Goal: Book appointment/travel/reservation

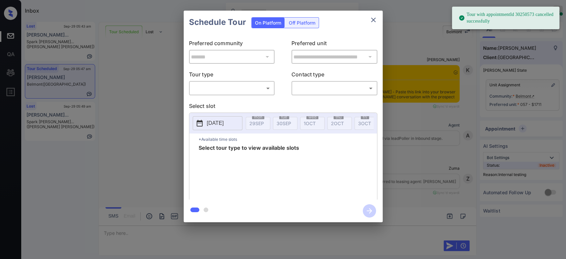
scroll to position [2189, 0]
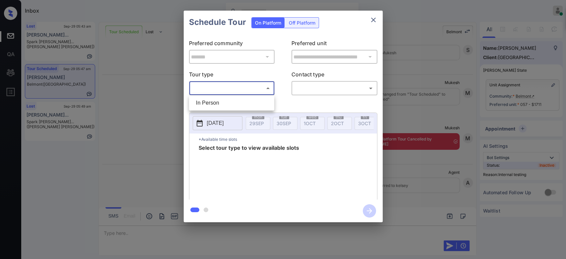
drag, startPoint x: 240, startPoint y: 86, endPoint x: 218, endPoint y: 101, distance: 26.1
click at [218, 101] on body "Tour with appointmentId 30250573 cancelled successfully Inbox Mukesh Online Set…" at bounding box center [283, 129] width 566 height 259
click at [218, 101] on li "In Person" at bounding box center [232, 103] width 82 height 12
type input "********"
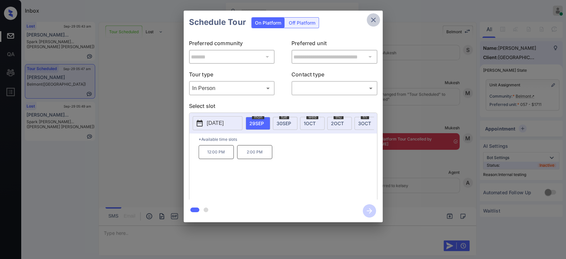
click at [376, 23] on icon "close" at bounding box center [373, 20] width 8 height 8
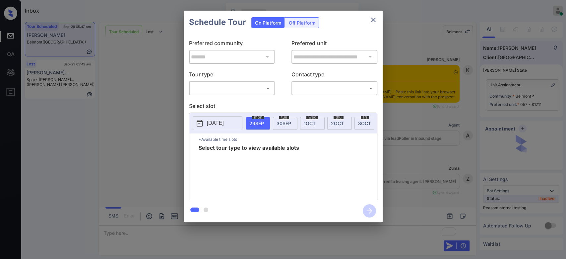
scroll to position [2228, 0]
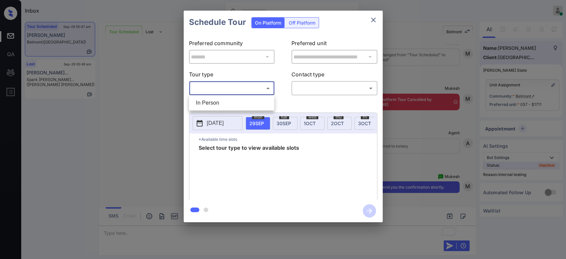
click at [253, 89] on body "Inbox Mukesh Online Set yourself offline Set yourself on break Profile Switch t…" at bounding box center [283, 129] width 566 height 259
click at [216, 101] on li "In Person" at bounding box center [232, 103] width 82 height 12
type input "********"
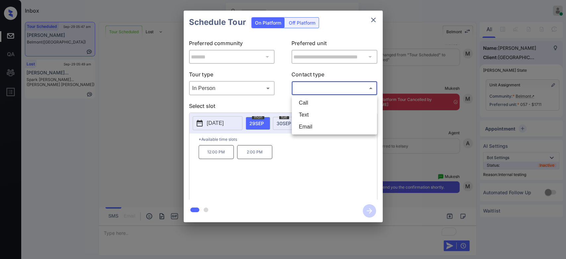
click at [331, 86] on body "Inbox Mukesh Online Set yourself offline Set yourself on break Profile Switch t…" at bounding box center [283, 129] width 566 height 259
click at [314, 115] on li "Text" at bounding box center [334, 115] width 82 height 12
type input "****"
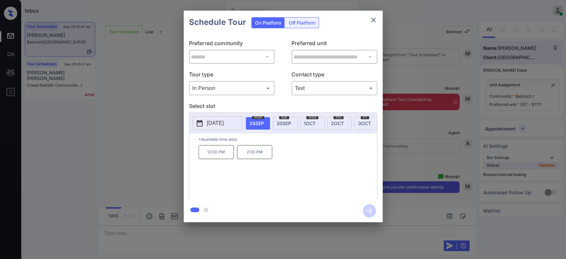
click at [228, 159] on p "12:00 PM" at bounding box center [216, 152] width 35 height 14
click at [367, 209] on icon "button" at bounding box center [369, 210] width 13 height 13
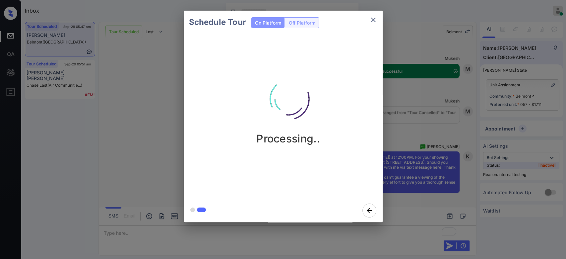
scroll to position [2383, 0]
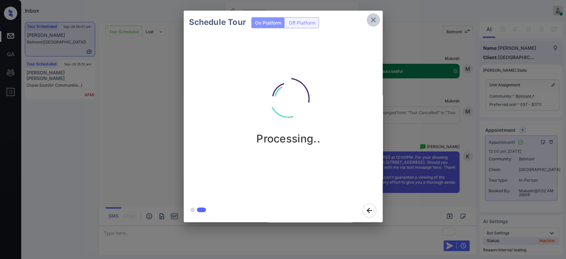
click at [374, 18] on icon "close" at bounding box center [373, 20] width 8 height 8
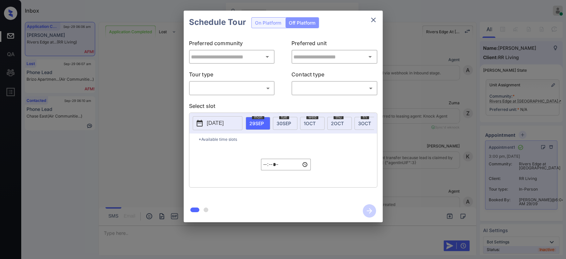
scroll to position [1045, 0]
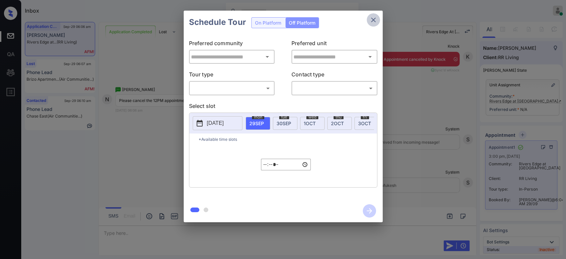
click at [378, 20] on button "close" at bounding box center [373, 19] width 13 height 13
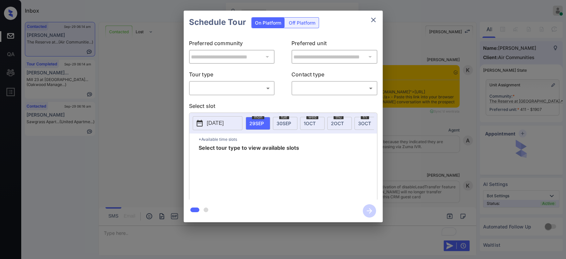
scroll to position [1361, 0]
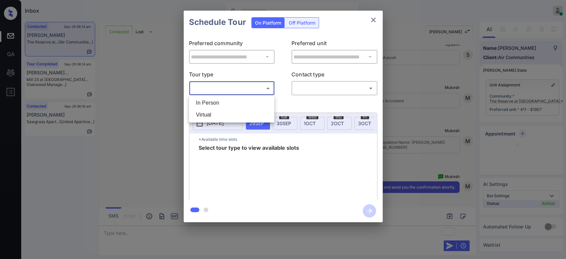
click at [229, 88] on body "Inbox Mukesh Online Set yourself offline Set yourself on break Profile Switch t…" at bounding box center [283, 129] width 566 height 259
click at [212, 100] on li "In Person" at bounding box center [232, 103] width 82 height 12
type input "********"
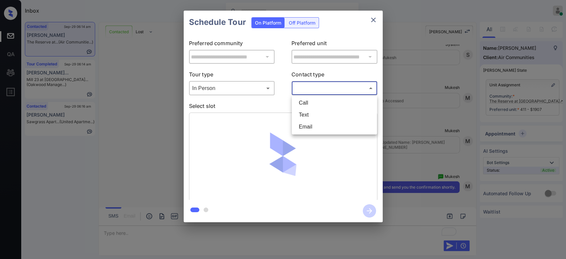
drag, startPoint x: 316, startPoint y: 90, endPoint x: 307, endPoint y: 111, distance: 23.3
click at [307, 111] on body "Inbox Mukesh Online Set yourself offline Set yourself on break Profile Switch t…" at bounding box center [283, 129] width 566 height 259
click at [307, 111] on li "Text" at bounding box center [334, 115] width 82 height 12
type input "****"
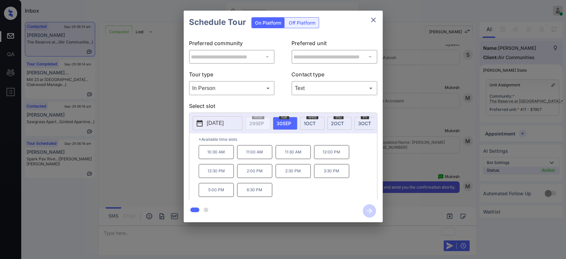
click at [214, 156] on p "10:30 AM" at bounding box center [216, 152] width 35 height 14
click at [367, 213] on icon "button" at bounding box center [369, 210] width 13 height 13
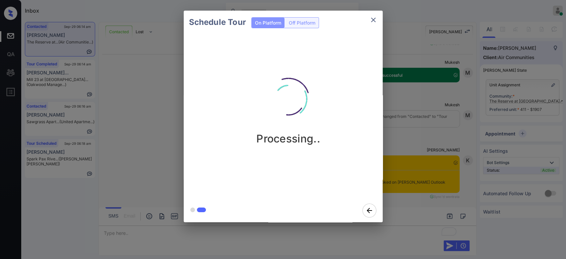
scroll to position [1513, 0]
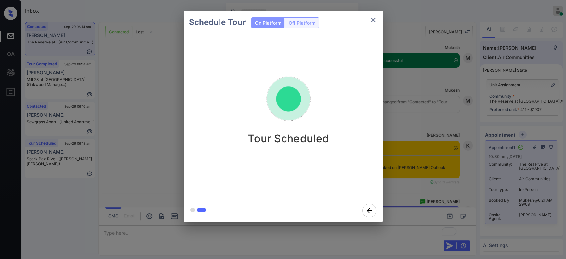
click at [418, 84] on div "Schedule Tour On Platform Off Platform Tour Scheduled" at bounding box center [283, 116] width 566 height 232
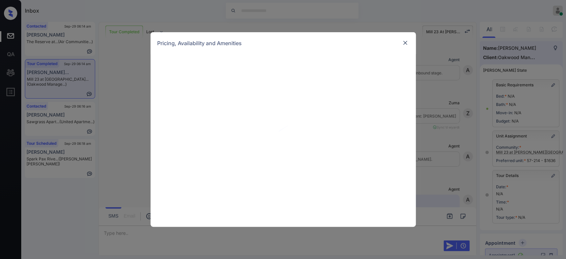
scroll to position [1827, 0]
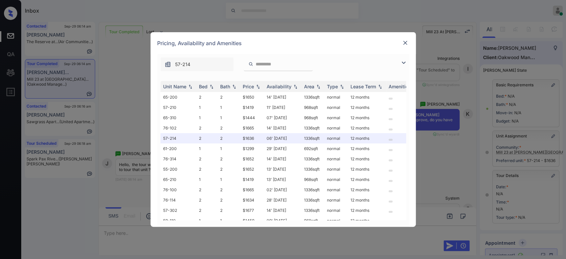
click at [252, 62] on img at bounding box center [250, 64] width 5 height 6
click at [278, 64] on input "search" at bounding box center [282, 64] width 54 height 6
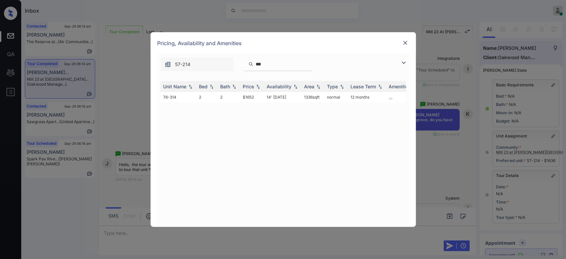
type input "***"
click at [407, 42] on img at bounding box center [405, 42] width 7 height 7
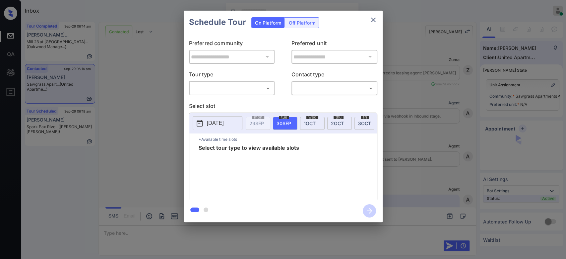
scroll to position [975, 0]
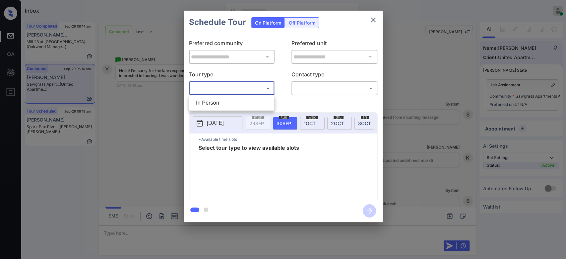
click at [254, 86] on body "Inbox Mukesh Online Set yourself offline Set yourself on break Profile Switch t…" at bounding box center [283, 129] width 566 height 259
click at [230, 101] on li "In Person" at bounding box center [232, 103] width 82 height 12
type input "********"
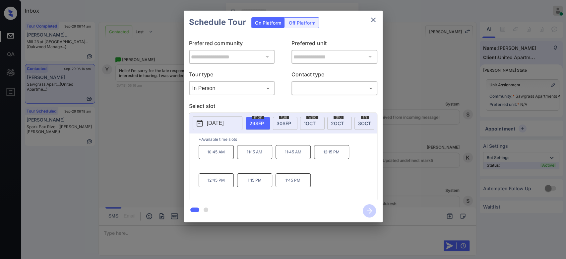
click at [224, 123] on p "2025-09-29" at bounding box center [215, 123] width 17 height 8
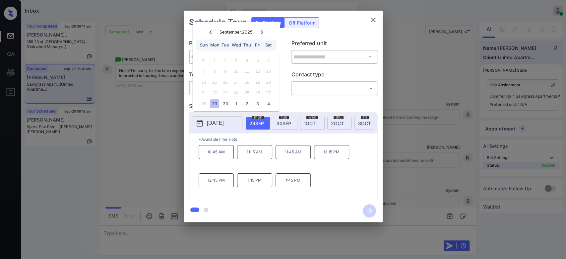
click at [263, 32] on icon at bounding box center [262, 32] width 4 height 4
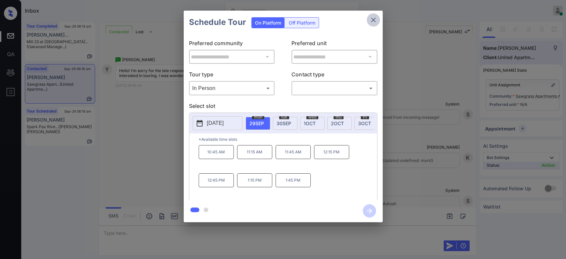
click at [370, 20] on icon "close" at bounding box center [373, 20] width 8 height 8
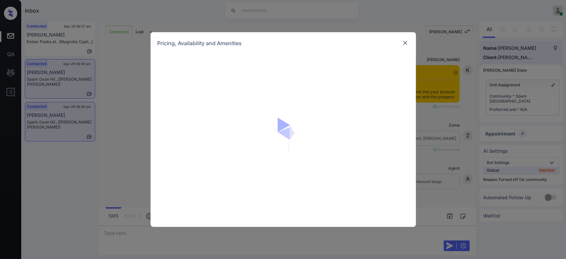
scroll to position [1065, 0]
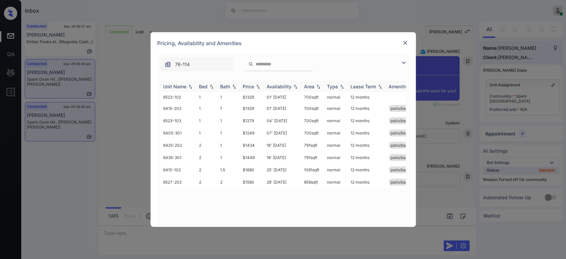
click at [250, 86] on div "Price" at bounding box center [248, 87] width 11 height 6
click at [249, 99] on td "$1249" at bounding box center [252, 98] width 24 height 12
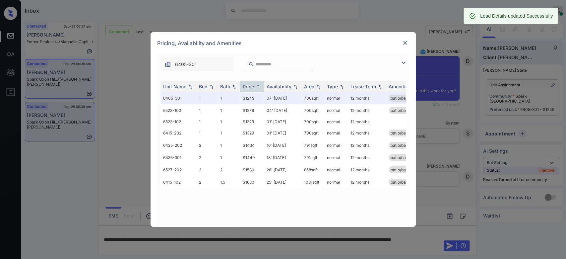
click at [408, 43] on div at bounding box center [405, 43] width 8 height 8
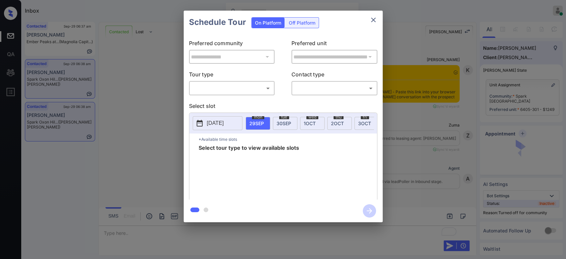
scroll to position [2525, 0]
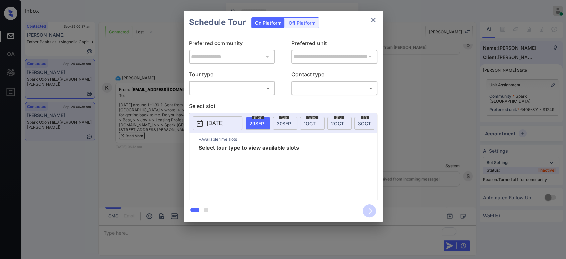
click at [235, 89] on body "Inbox Mukesh Online Set yourself offline Set yourself on break Profile Switch t…" at bounding box center [283, 129] width 566 height 259
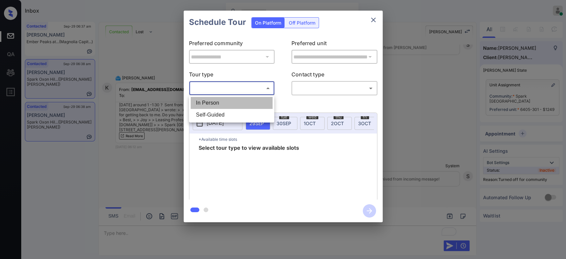
click at [221, 99] on li "In Person" at bounding box center [232, 103] width 82 height 12
type input "********"
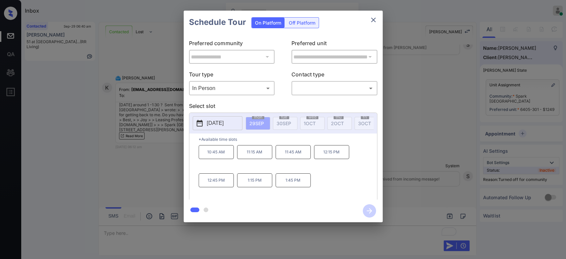
click at [224, 121] on p "[DATE]" at bounding box center [215, 123] width 17 height 8
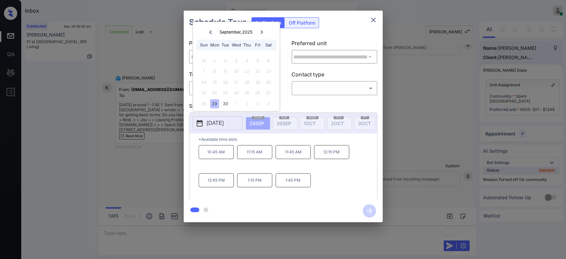
click at [261, 28] on div at bounding box center [261, 32] width 9 height 8
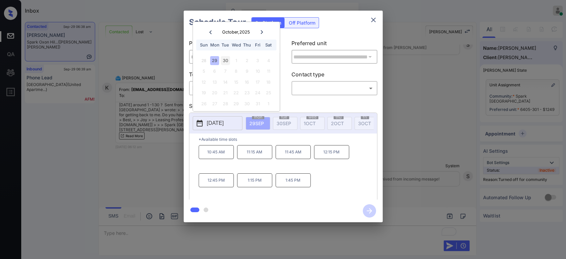
click at [229, 62] on div "30" at bounding box center [225, 60] width 9 height 9
click at [214, 104] on div "29" at bounding box center [214, 103] width 9 height 9
click at [228, 99] on div "30" at bounding box center [225, 103] width 9 height 9
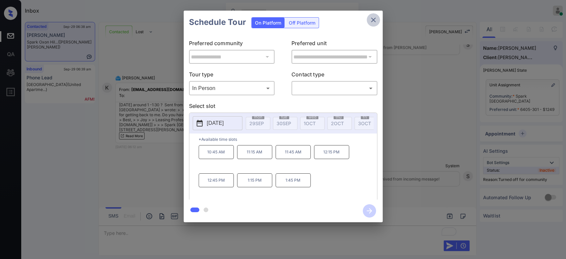
click at [373, 20] on icon "close" at bounding box center [373, 20] width 5 height 5
